Goal: Information Seeking & Learning: Find specific fact

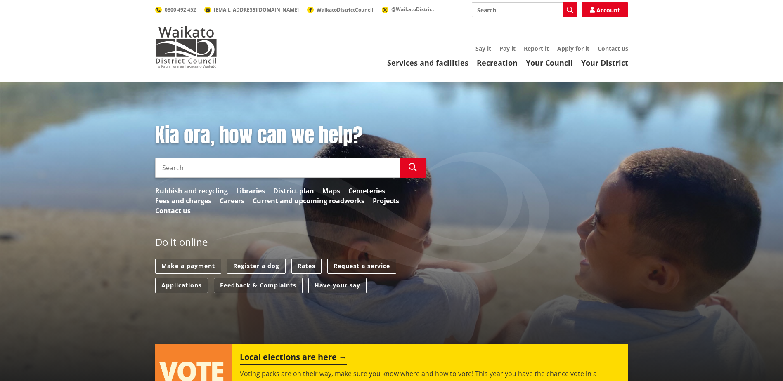
click at [309, 262] on link "Rates" at bounding box center [306, 266] width 30 height 15
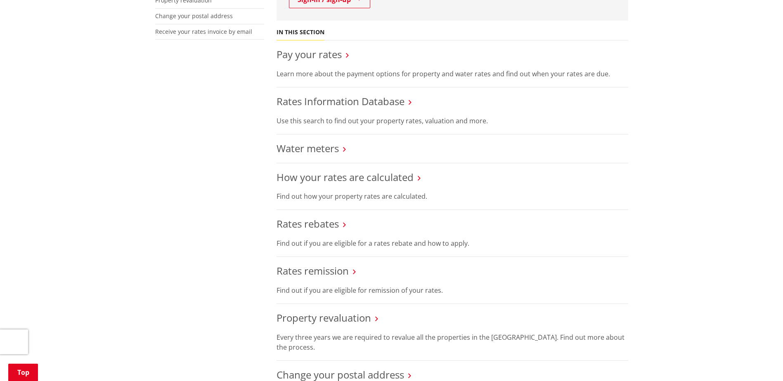
scroll to position [289, 0]
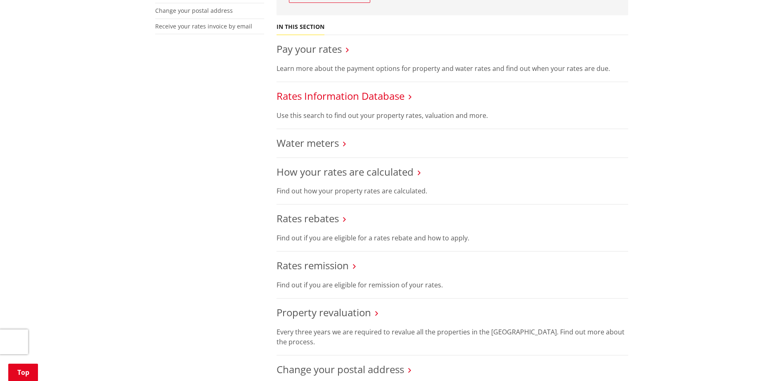
click at [393, 96] on link "Rates Information Database" at bounding box center [341, 96] width 128 height 14
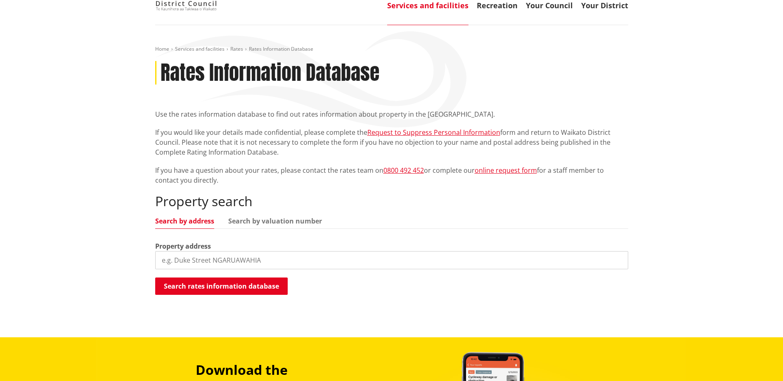
scroll to position [124, 0]
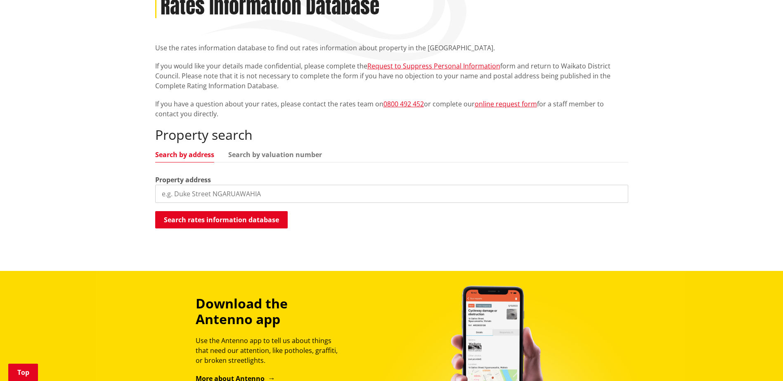
click at [242, 189] on input "search" at bounding box center [391, 194] width 473 height 18
type input "132 Mossop Road"
